Goal: Information Seeking & Learning: Learn about a topic

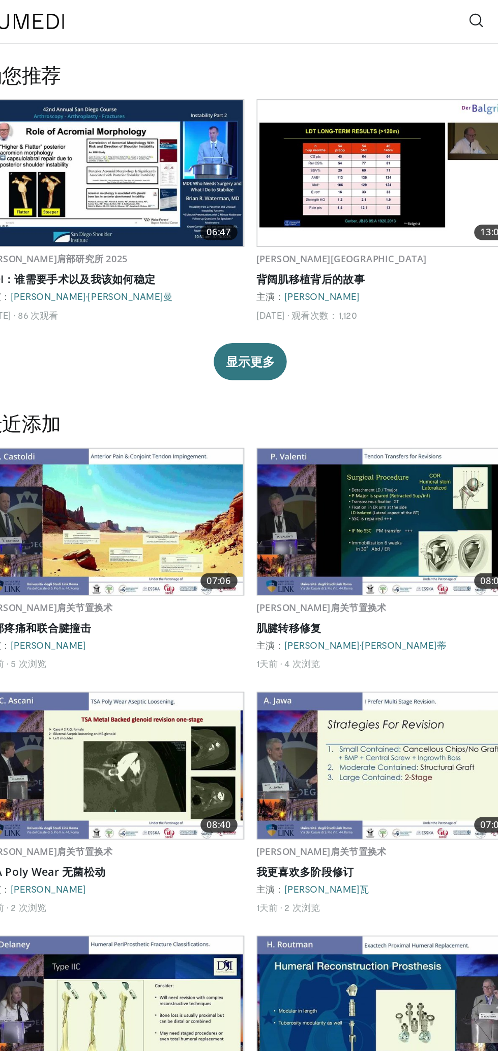
click at [397, 14] on icon at bounding box center [399, 13] width 10 height 10
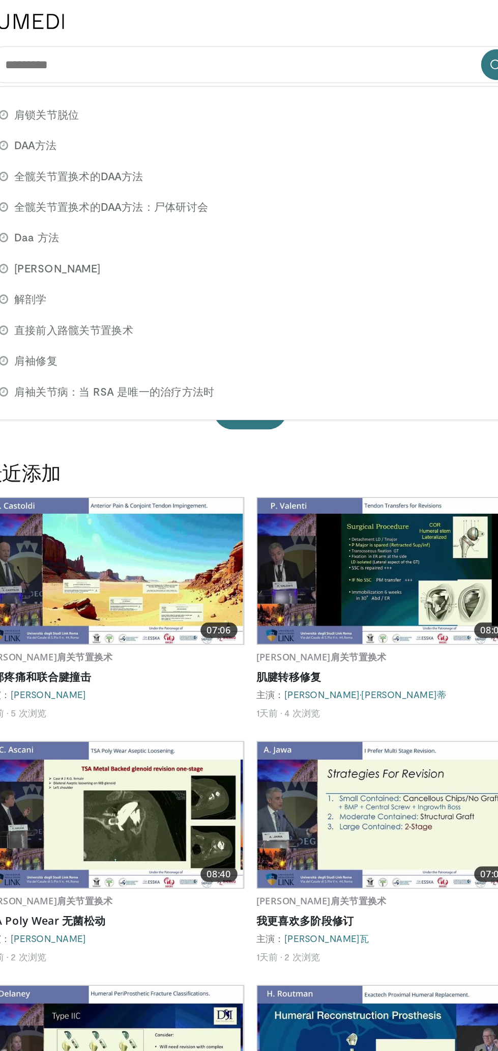
click at [323, 75] on div "肩锁关节脱位" at bounding box center [249, 76] width 345 height 20
type input "**********"
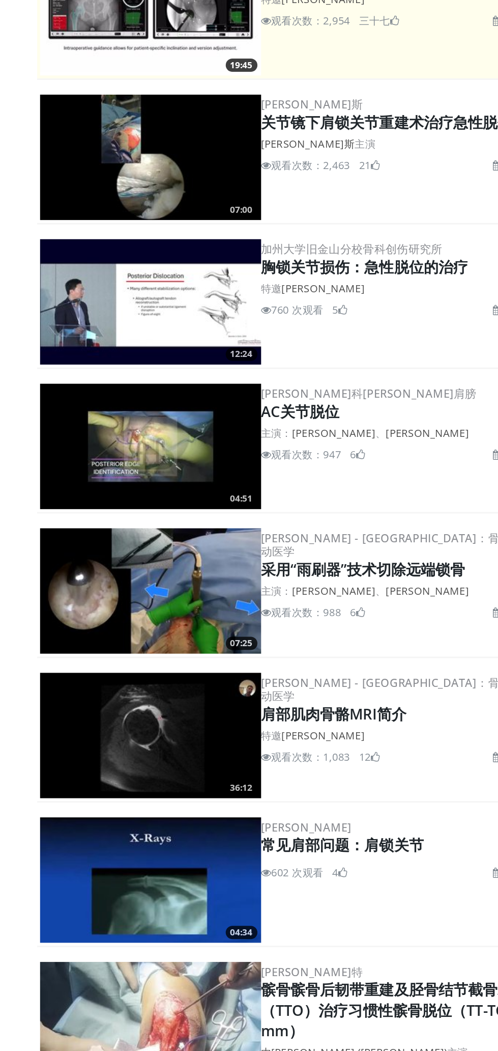
click at [345, 496] on font "[PERSON_NAME]" at bounding box center [344, 496] width 58 height 10
click at [161, 504] on img at bounding box center [152, 505] width 153 height 87
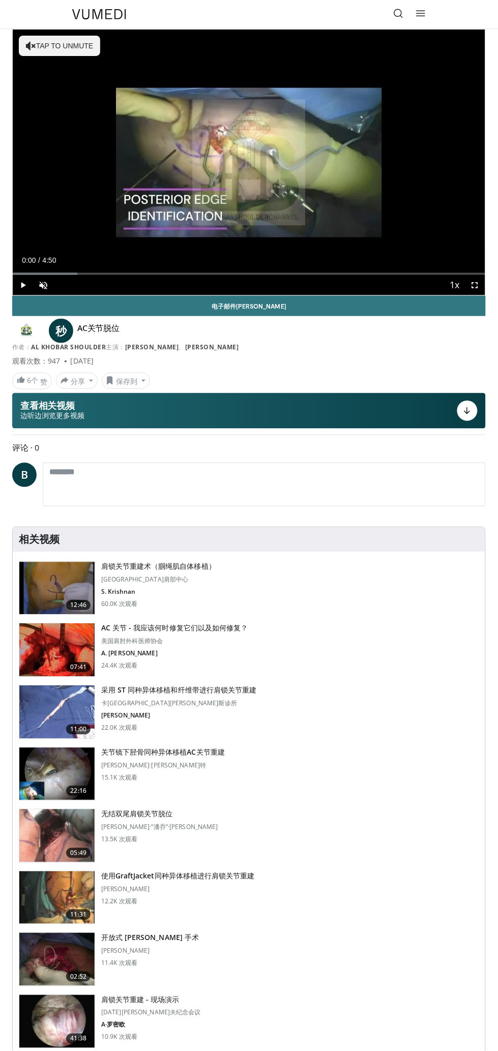
click at [472, 269] on div "Loaded : 13.65% 0:00" at bounding box center [249, 270] width 473 height 10
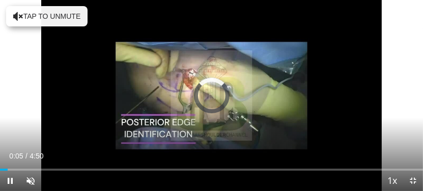
click at [35, 17] on div "10 seconds Tap to unmute" at bounding box center [211, 95] width 423 height 191
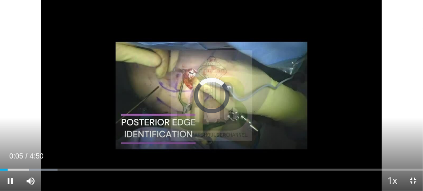
click at [70, 41] on div "10 seconds Tap to unmute" at bounding box center [211, 95] width 423 height 191
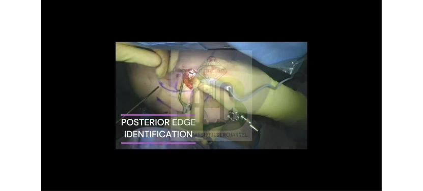
click at [79, 92] on div "10 seconds Tap to unmute" at bounding box center [211, 95] width 423 height 191
click at [337, 70] on div "10 seconds Tap to unmute" at bounding box center [211, 95] width 423 height 191
click at [35, 9] on div "10 seconds Tap to unmute" at bounding box center [211, 95] width 423 height 191
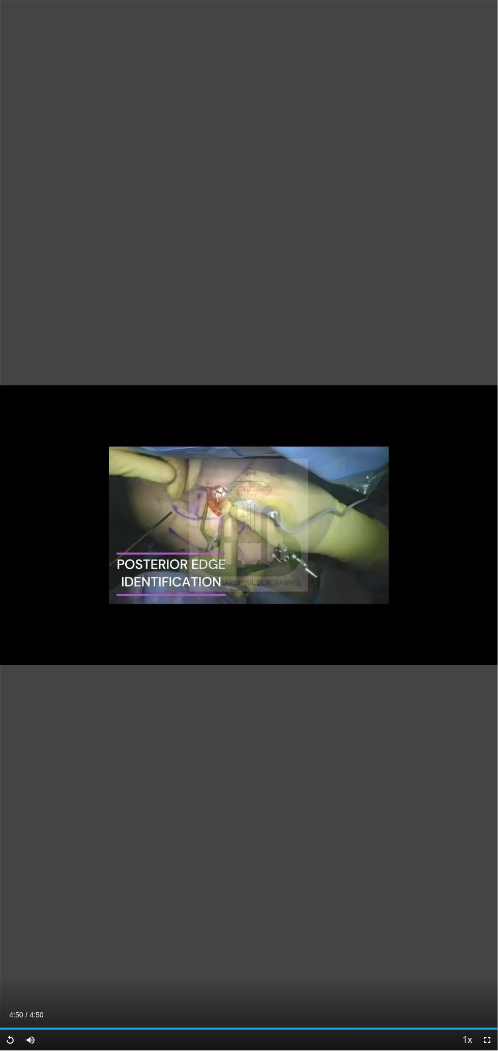
scroll to position [65, 0]
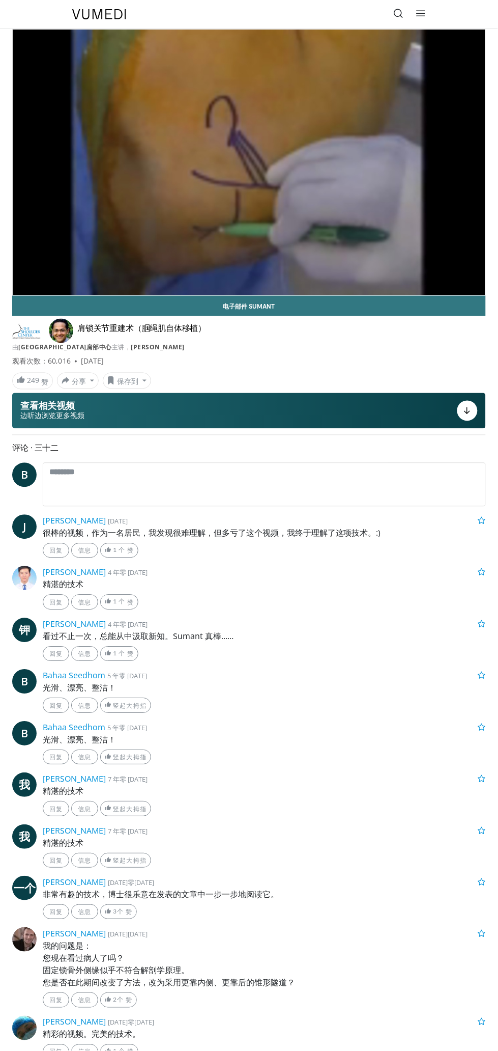
click at [465, 245] on div "10 seconds Tap to unmute" at bounding box center [249, 163] width 473 height 266
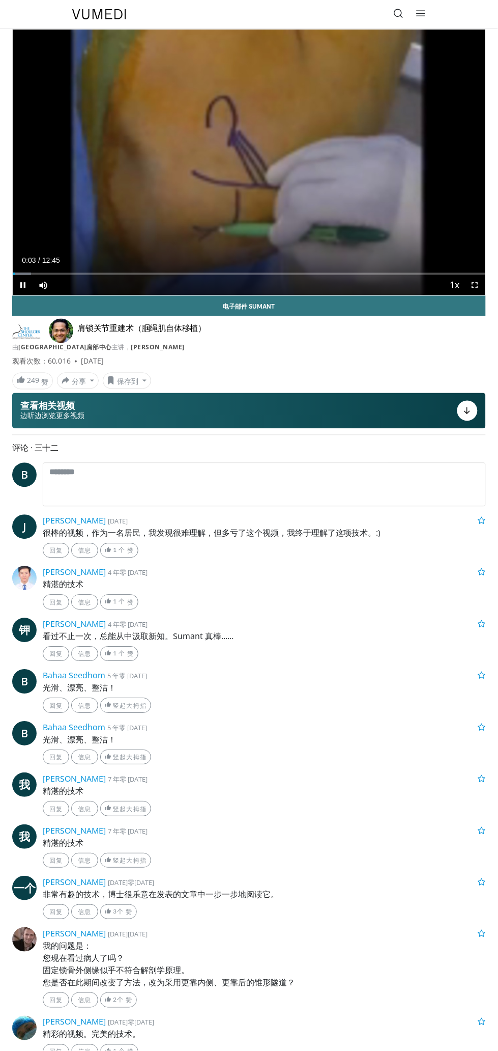
click at [462, 274] on div "Loaded : 3.88% 00:03" at bounding box center [249, 274] width 473 height 2
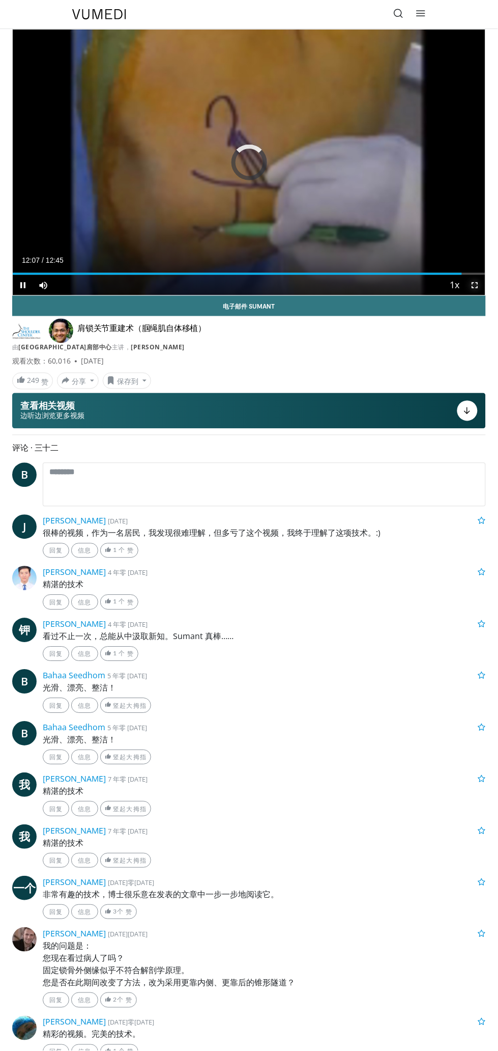
click at [476, 286] on span "Video Player" at bounding box center [475, 285] width 20 height 20
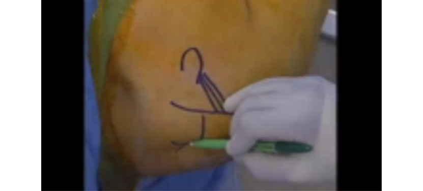
click at [326, 87] on icon "Video Player" at bounding box center [328, 96] width 20 height 20
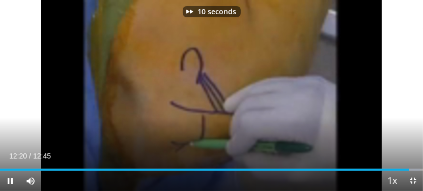
click at [13, 170] on div "12:20" at bounding box center [204, 170] width 409 height 2
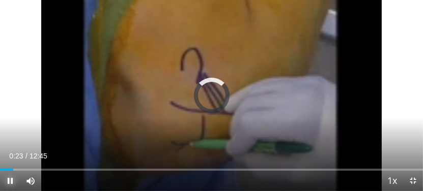
click at [12, 173] on span "Video Player" at bounding box center [10, 181] width 20 height 20
click at [10, 182] on span "Video Player" at bounding box center [10, 181] width 20 height 20
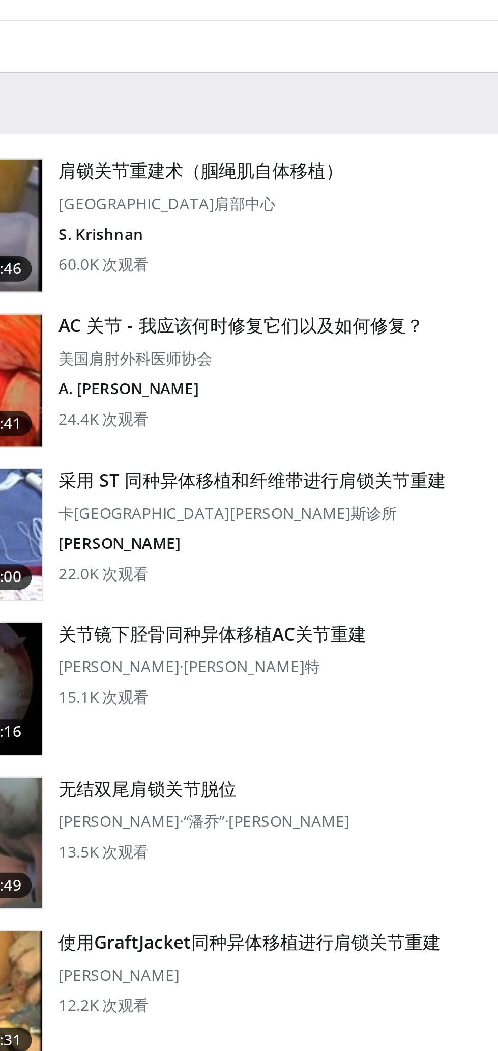
scroll to position [71, 0]
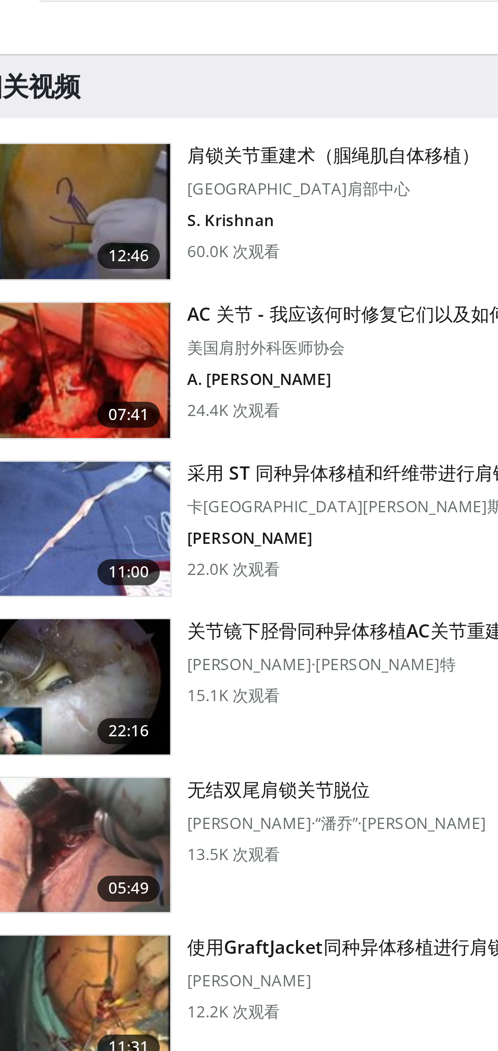
click at [74, 599] on img at bounding box center [56, 593] width 75 height 53
click at [72, 603] on img at bounding box center [56, 593] width 75 height 53
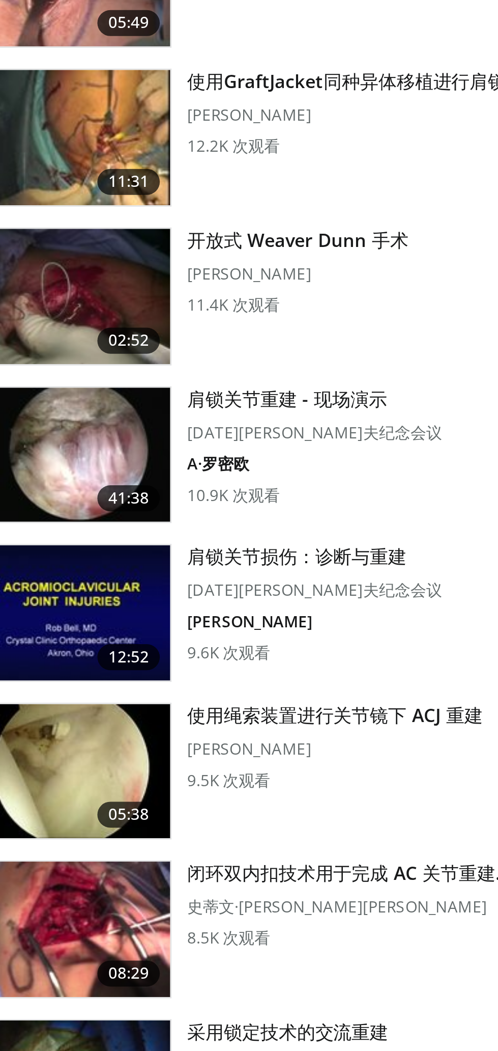
scroll to position [219, 0]
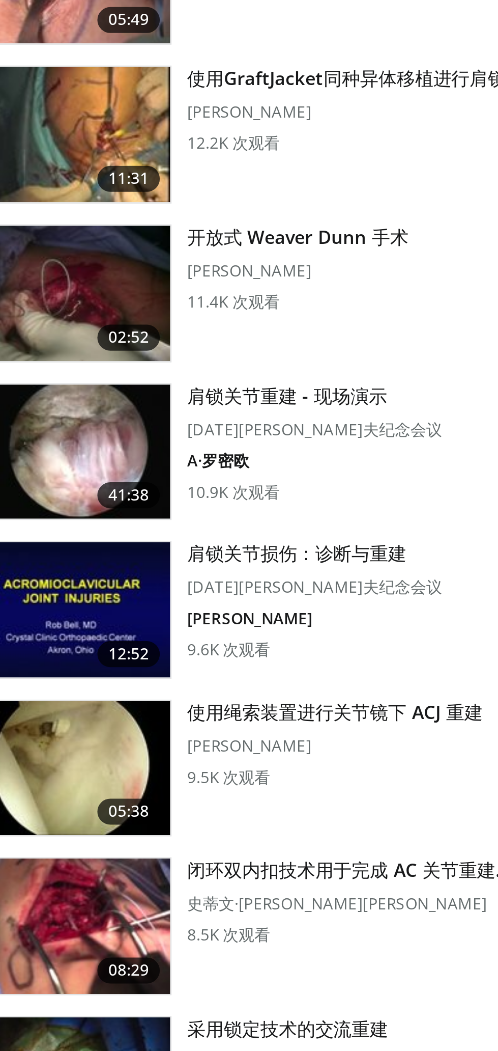
click at [49, 820] on img at bounding box center [56, 816] width 75 height 53
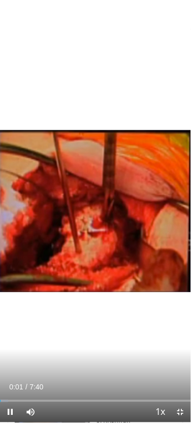
click at [106, 305] on div "10 seconds Tap to unmute" at bounding box center [95, 211] width 191 height 423
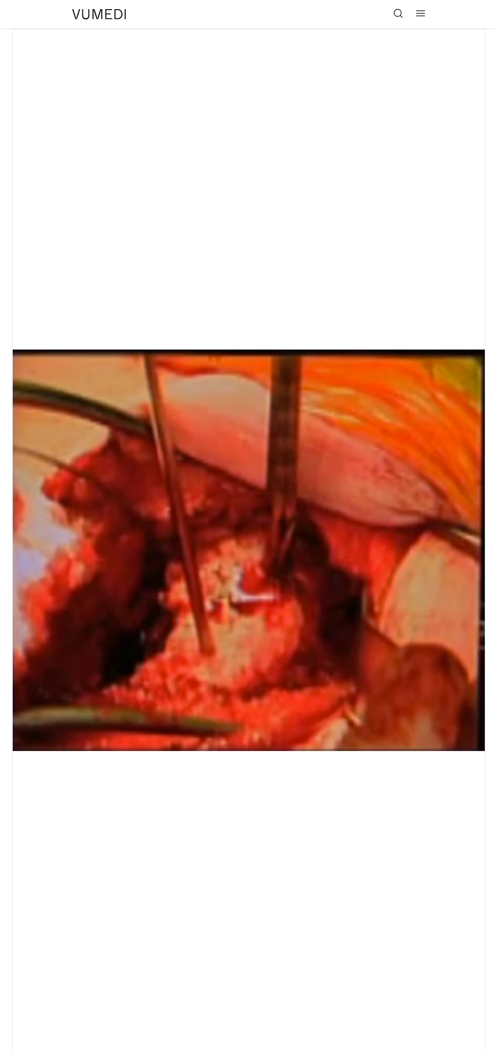
click at [346, 788] on div "10 seconds Tap to unmute" at bounding box center [249, 551] width 473 height 1043
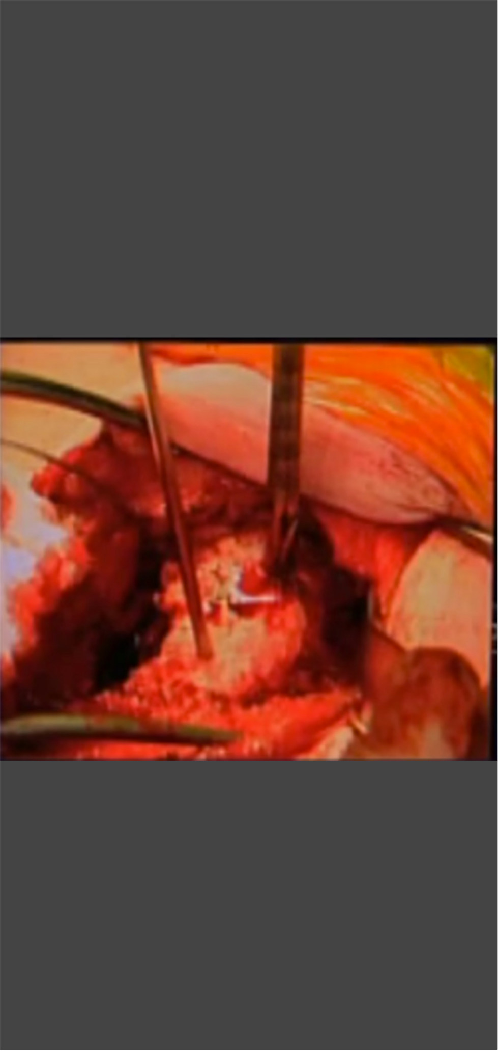
scroll to position [274, 0]
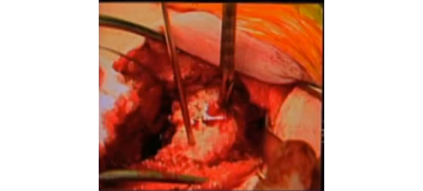
click at [57, 5] on div "10 seconds Tap to unmute" at bounding box center [211, 95] width 423 height 191
click at [300, 37] on div "10 seconds Tap to unmute" at bounding box center [211, 95] width 423 height 191
click at [290, 75] on div "10 seconds Tap to unmute" at bounding box center [211, 95] width 423 height 191
click at [350, 77] on div "10 seconds Tap to unmute" at bounding box center [211, 95] width 423 height 191
click at [363, 129] on div "10 seconds Tap to unmute" at bounding box center [211, 95] width 423 height 191
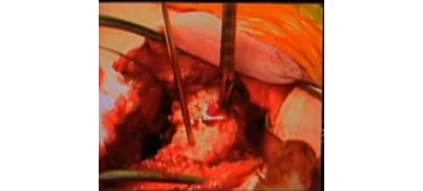
click at [137, 99] on div "Video Player" at bounding box center [212, 96] width 254 height 20
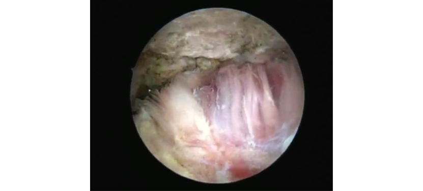
click at [145, 99] on div "Video Player" at bounding box center [212, 96] width 254 height 20
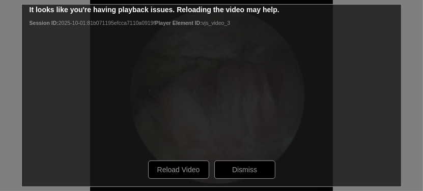
click at [174, 175] on div "10 seconds Tap to unmute" at bounding box center [211, 95] width 423 height 191
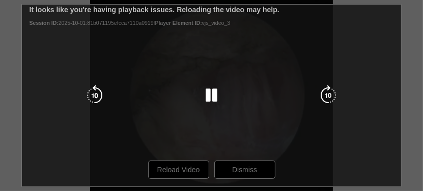
click at [212, 96] on icon "Video Player" at bounding box center [212, 96] width 20 height 20
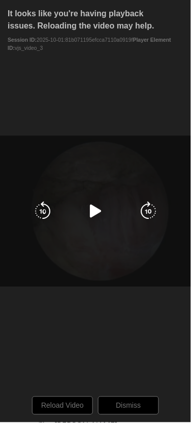
click at [164, 153] on div "10 seconds Tap to unmute" at bounding box center [95, 211] width 191 height 423
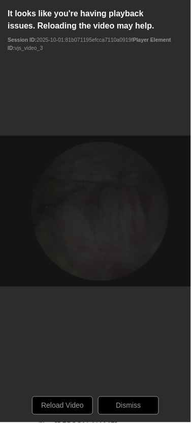
click at [152, 256] on div "10 seconds Tap to unmute" at bounding box center [95, 211] width 191 height 423
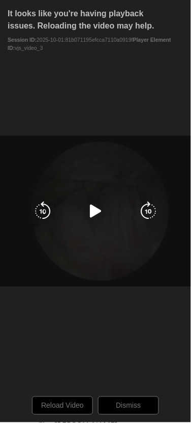
click at [94, 211] on icon "Video Player" at bounding box center [96, 212] width 20 height 20
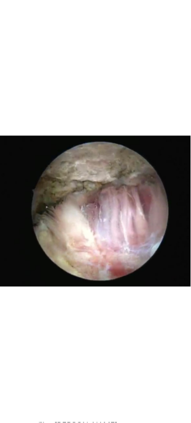
click at [189, 244] on div "10 seconds Tap to unmute" at bounding box center [95, 211] width 191 height 423
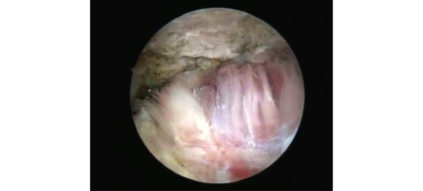
click at [149, 86] on div "Video Player" at bounding box center [212, 96] width 254 height 20
click at [186, 119] on div "10 seconds Tap to unmute" at bounding box center [211, 95] width 423 height 191
click at [261, 94] on div "Video Player" at bounding box center [212, 96] width 254 height 20
click at [238, 82] on div "10 seconds Tap to unmute" at bounding box center [211, 95] width 423 height 191
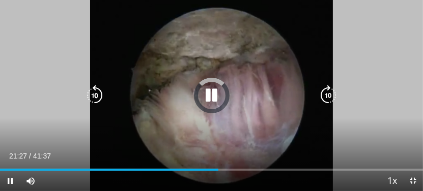
click at [218, 96] on icon "Video Player" at bounding box center [212, 96] width 20 height 20
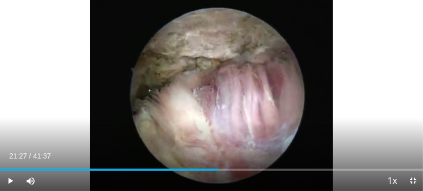
click at [247, 78] on div "10 seconds Tap to unmute" at bounding box center [211, 95] width 423 height 191
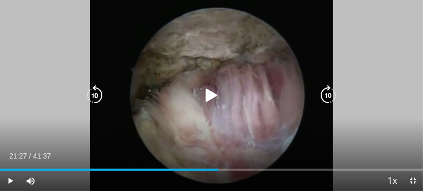
click at [215, 95] on icon "Video Player" at bounding box center [212, 96] width 20 height 20
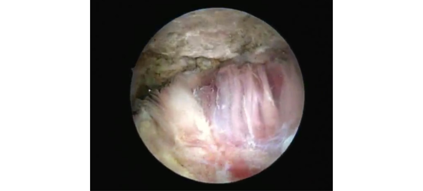
click at [307, 53] on div "10 seconds Tap to unmute" at bounding box center [211, 95] width 423 height 191
click at [303, 57] on div "10 seconds Tap to unmute" at bounding box center [211, 95] width 423 height 191
click at [252, 91] on div "Video Player" at bounding box center [212, 96] width 254 height 20
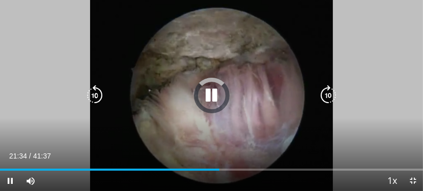
click at [214, 98] on icon "Video Player" at bounding box center [212, 96] width 20 height 20
click at [212, 98] on icon "Video Player" at bounding box center [212, 96] width 20 height 20
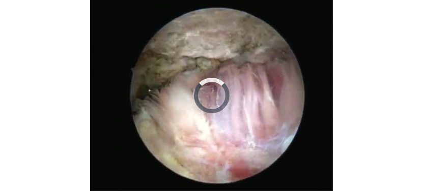
click at [233, 95] on div "Video Player" at bounding box center [212, 96] width 254 height 20
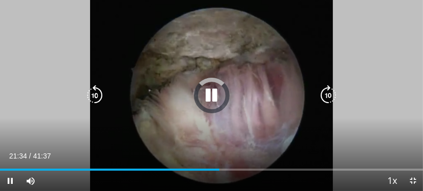
click at [215, 97] on icon "Video Player" at bounding box center [212, 96] width 20 height 20
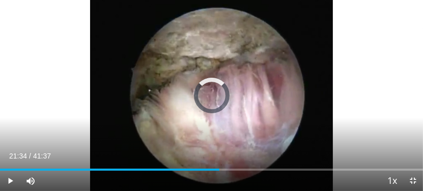
click at [69, 37] on div "10 seconds Tap to unmute" at bounding box center [211, 95] width 423 height 191
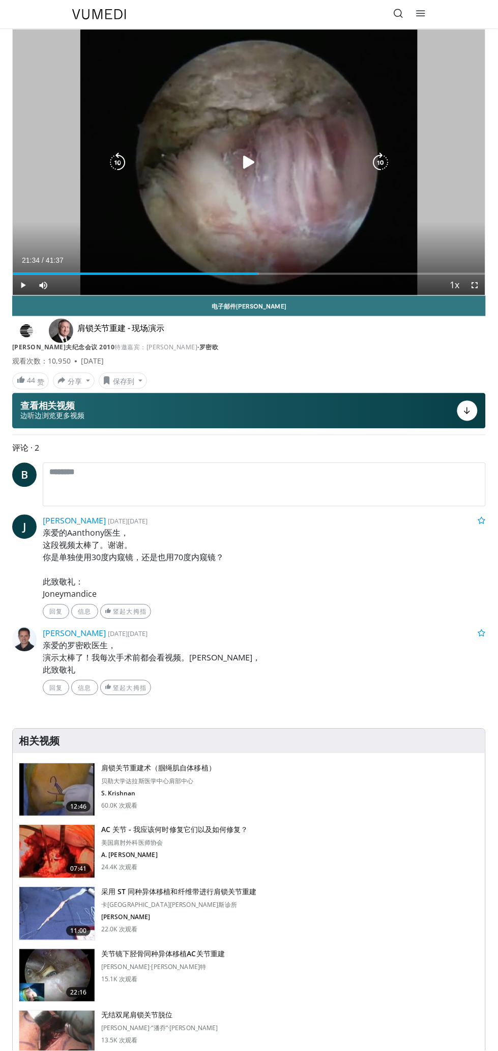
click at [391, 161] on icon "Video Player" at bounding box center [381, 162] width 20 height 20
click at [255, 167] on icon "Video Player" at bounding box center [249, 162] width 20 height 20
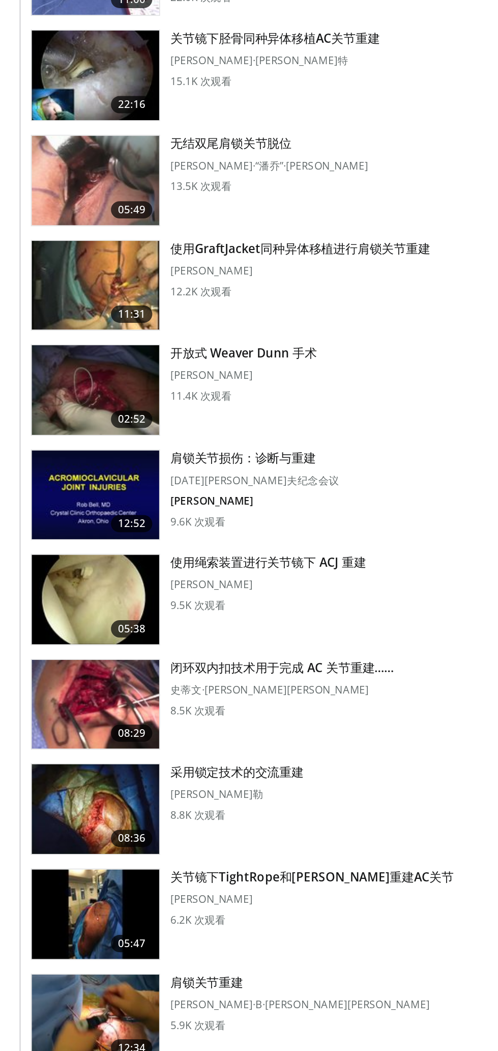
scroll to position [523, 0]
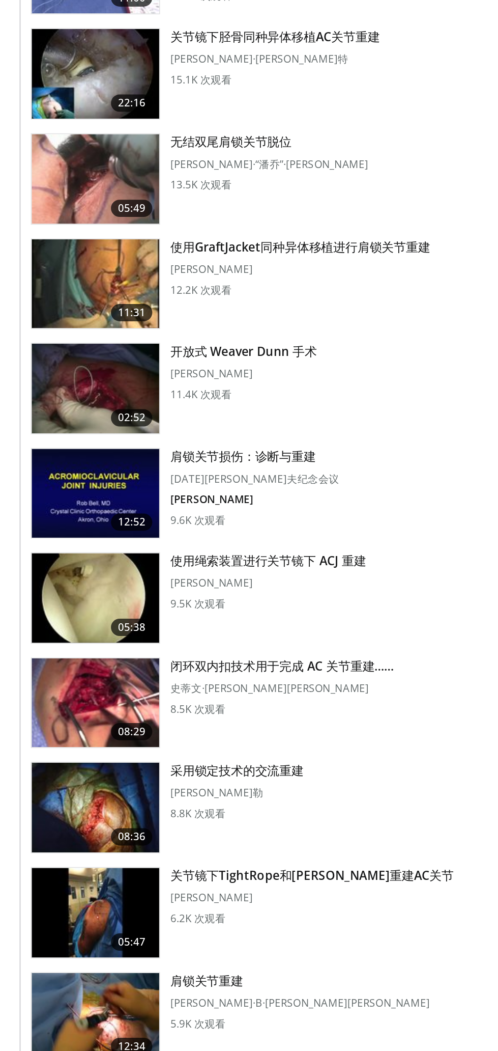
click at [223, 771] on link "05:38 使用绳索装置进行关节镜下 ACJ 重建 马修·托马伊诺 9.5K 次观看" at bounding box center [249, 776] width 461 height 54
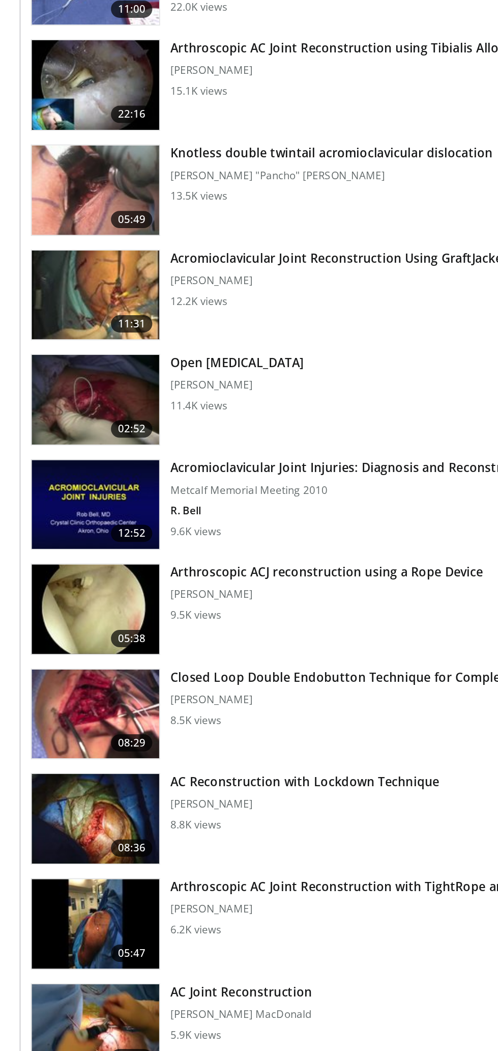
scroll to position [573, 0]
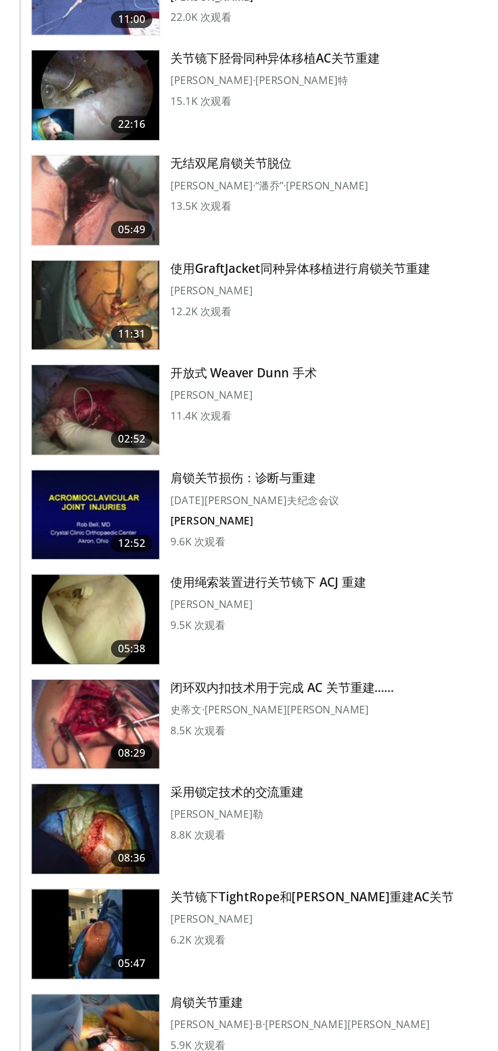
click at [227, 767] on font "闭环双内扣技术用于完成 AC 关节重建……" at bounding box center [167, 766] width 132 height 10
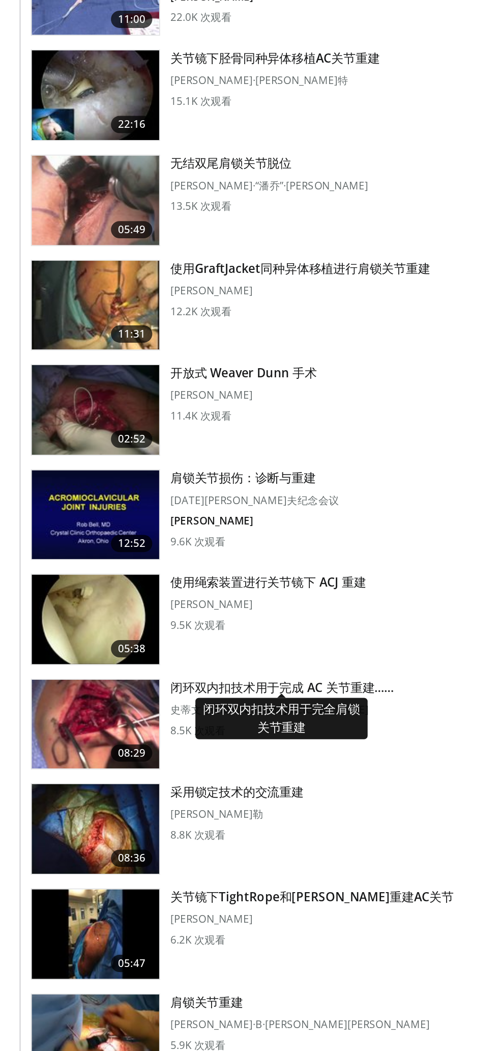
click at [62, 785] on img at bounding box center [56, 787] width 75 height 53
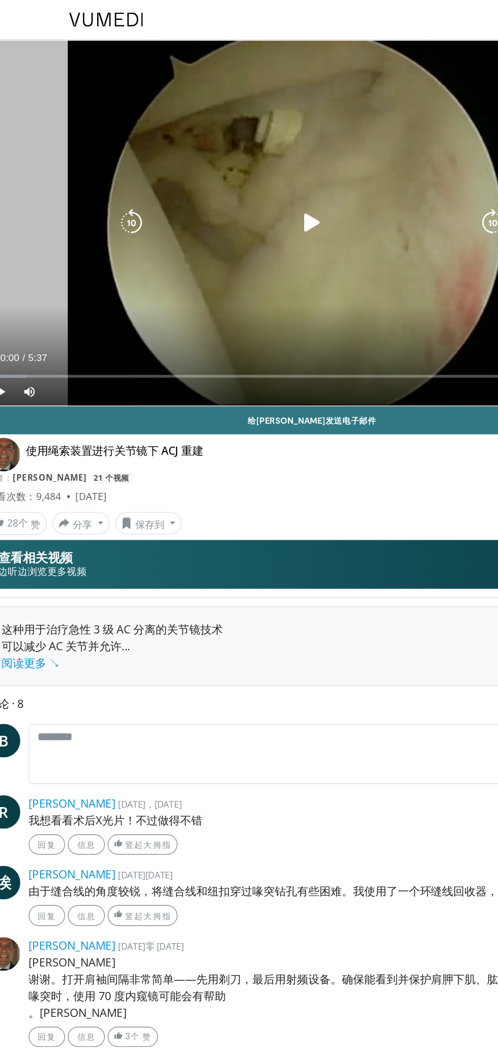
click at [345, 221] on div "10 seconds Tap to unmute" at bounding box center [249, 163] width 473 height 266
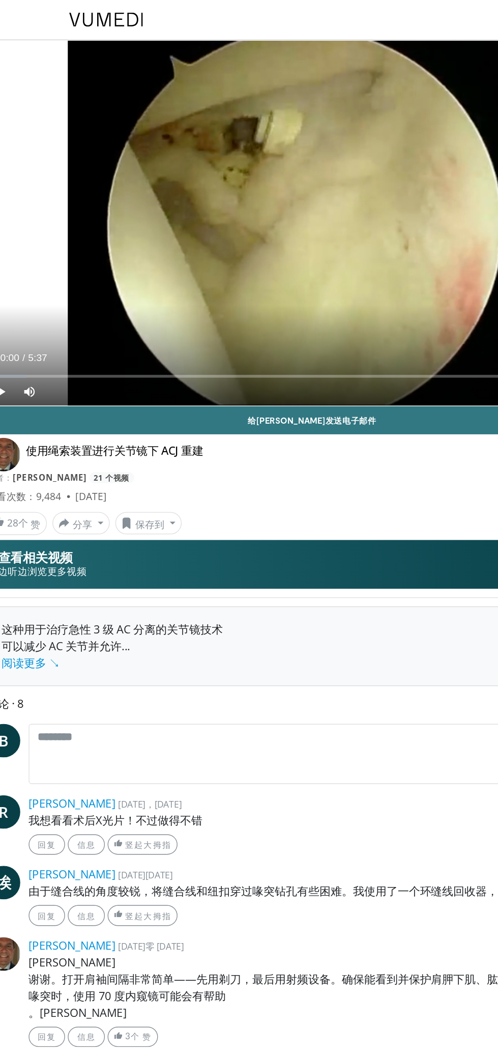
click at [358, 241] on div "10 seconds Tap to unmute" at bounding box center [249, 163] width 473 height 266
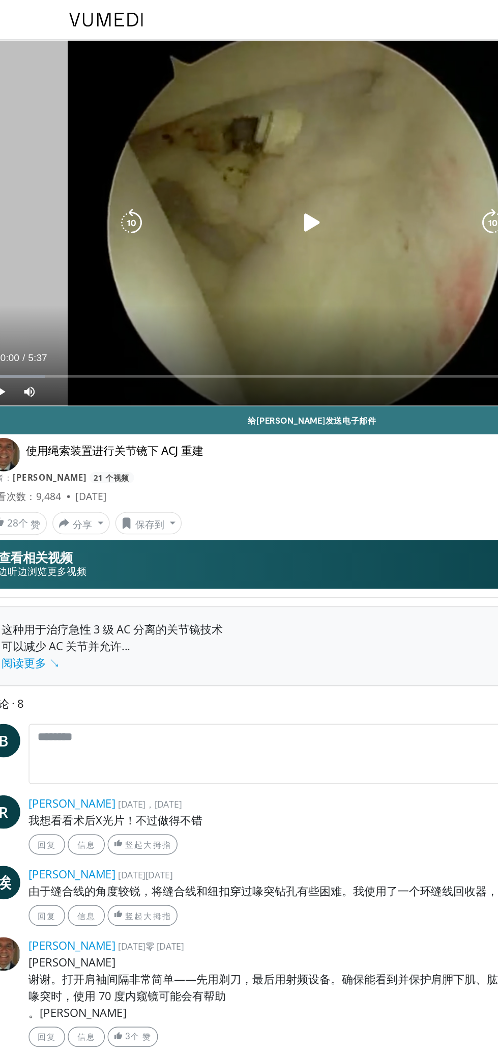
click at [360, 224] on div "10 seconds Tap to unmute" at bounding box center [249, 163] width 473 height 266
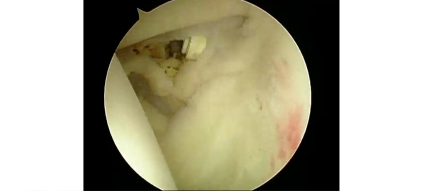
click at [305, 72] on div "10 seconds Tap to unmute" at bounding box center [211, 95] width 423 height 191
click at [317, 106] on div "10 seconds Tap to unmute" at bounding box center [211, 95] width 423 height 191
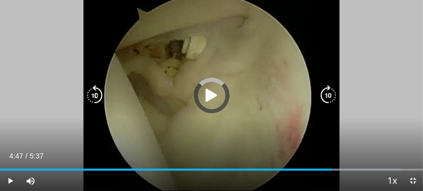
click at [332, 170] on div "4:25" at bounding box center [166, 170] width 332 height 2
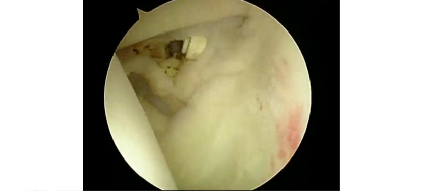
click at [169, 64] on div "10 seconds Tap to unmute" at bounding box center [211, 95] width 423 height 191
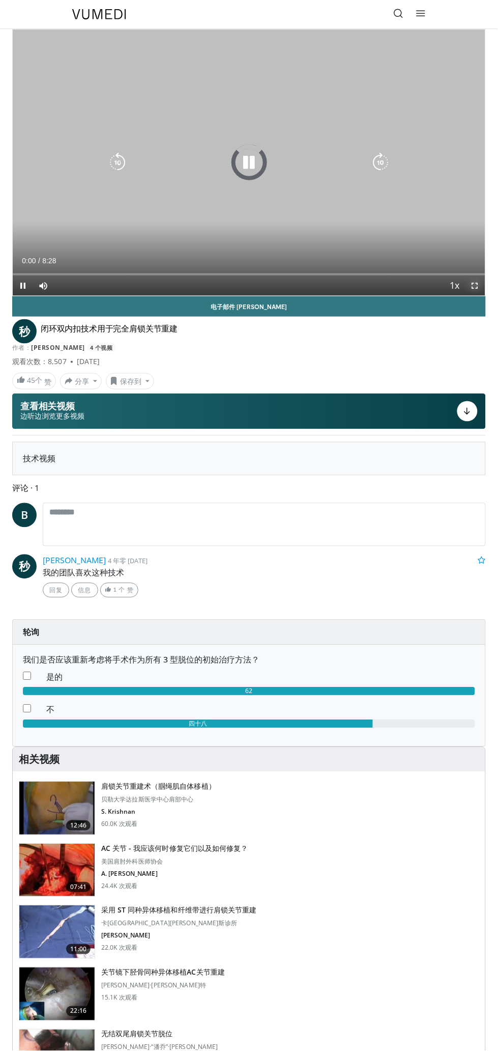
click at [474, 284] on span "Video Player" at bounding box center [475, 285] width 20 height 20
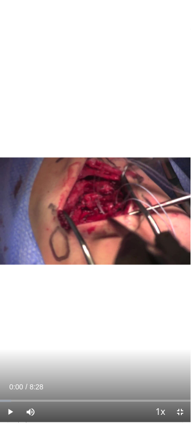
click at [74, 246] on div "10 seconds Tap to unmute" at bounding box center [95, 211] width 191 height 423
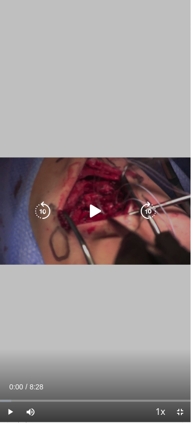
click at [96, 208] on icon "Video Player" at bounding box center [96, 212] width 20 height 20
